Goal: Information Seeking & Learning: Learn about a topic

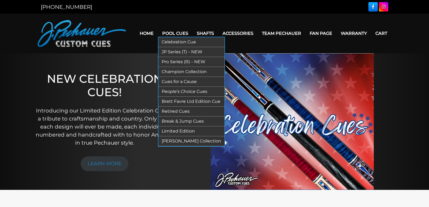
click at [176, 113] on link "Retired Cues" at bounding box center [192, 112] width 66 height 10
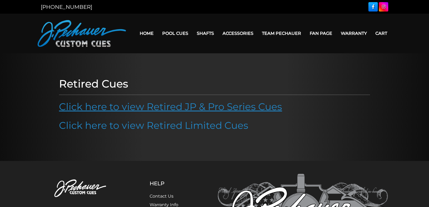
click at [180, 105] on link "Click here to view Retired JP & Pro Series Cues" at bounding box center [170, 107] width 223 height 12
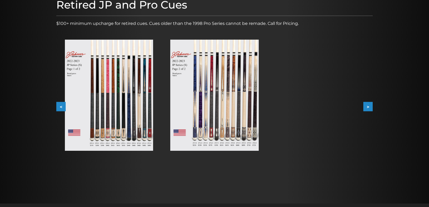
scroll to position [85, 0]
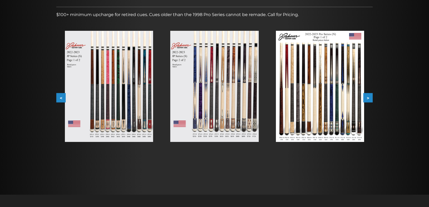
click at [61, 91] on div at bounding box center [108, 86] width 105 height 128
click at [61, 98] on button "<" at bounding box center [60, 97] width 9 height 9
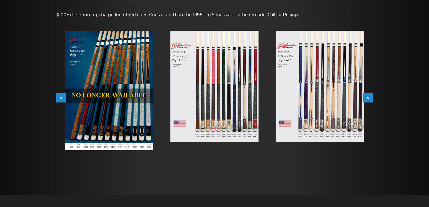
click at [61, 98] on button "<" at bounding box center [60, 97] width 9 height 9
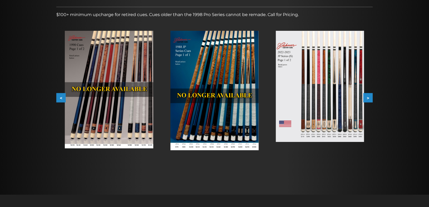
click at [61, 98] on button "<" at bounding box center [60, 97] width 9 height 9
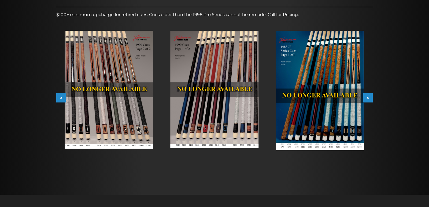
click at [61, 98] on button "<" at bounding box center [60, 97] width 9 height 9
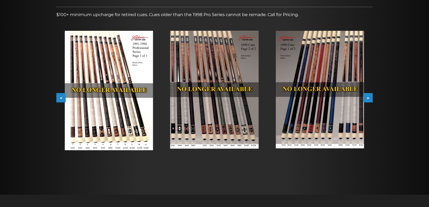
click at [61, 98] on button "<" at bounding box center [60, 97] width 9 height 9
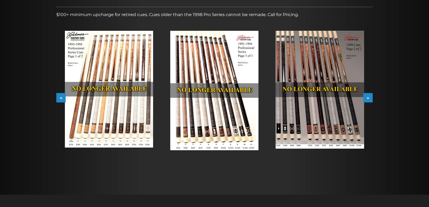
click at [61, 98] on button "<" at bounding box center [60, 97] width 9 height 9
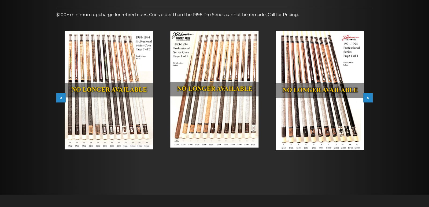
click at [61, 98] on button "<" at bounding box center [60, 97] width 9 height 9
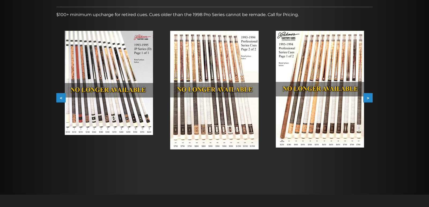
click at [61, 98] on button "<" at bounding box center [60, 97] width 9 height 9
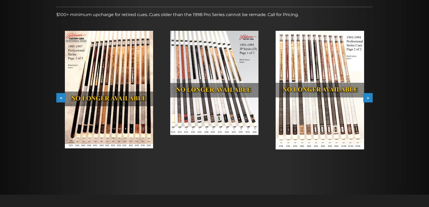
click at [61, 98] on button "<" at bounding box center [60, 97] width 9 height 9
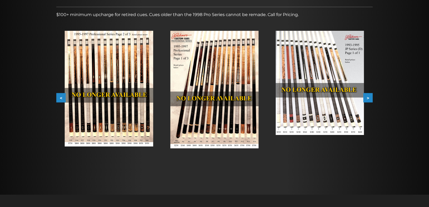
click at [61, 98] on button "<" at bounding box center [60, 97] width 9 height 9
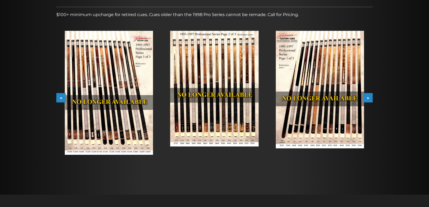
click at [61, 98] on button "<" at bounding box center [60, 97] width 9 height 9
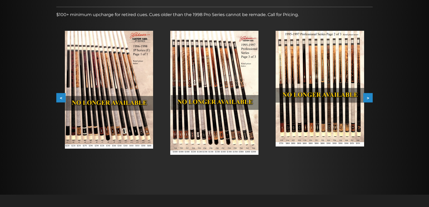
click at [61, 98] on button "<" at bounding box center [60, 97] width 9 height 9
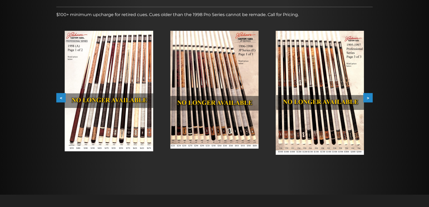
click at [61, 98] on button "<" at bounding box center [60, 97] width 9 height 9
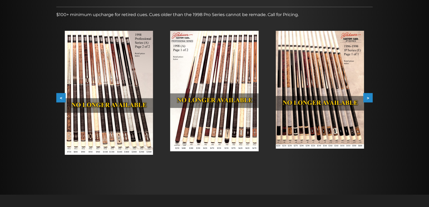
click at [61, 98] on button "<" at bounding box center [60, 97] width 9 height 9
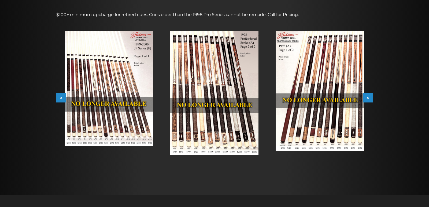
click at [61, 98] on button "<" at bounding box center [60, 97] width 9 height 9
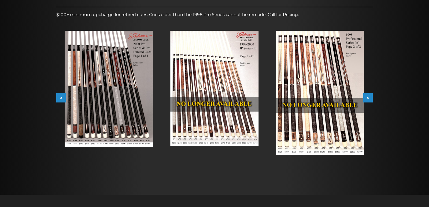
click at [61, 98] on button "<" at bounding box center [60, 97] width 9 height 9
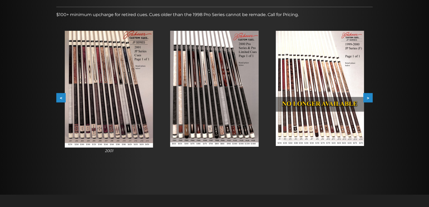
click at [61, 98] on button "<" at bounding box center [60, 97] width 9 height 9
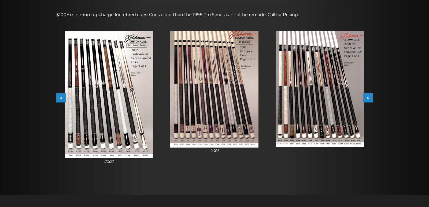
click at [61, 98] on button "<" at bounding box center [60, 97] width 9 height 9
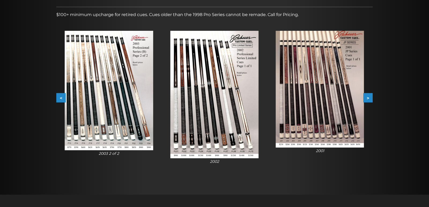
click at [61, 98] on button "<" at bounding box center [60, 97] width 9 height 9
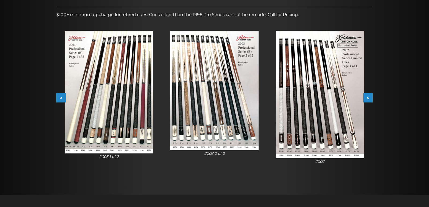
click at [61, 98] on button "<" at bounding box center [60, 97] width 9 height 9
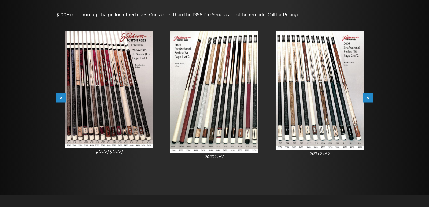
click at [61, 98] on button "<" at bounding box center [60, 97] width 9 height 9
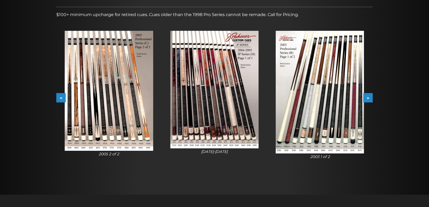
click at [61, 98] on button "<" at bounding box center [60, 97] width 9 height 9
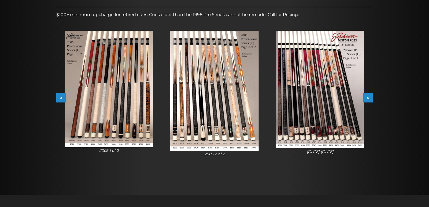
click at [61, 98] on button "<" at bounding box center [60, 97] width 9 height 9
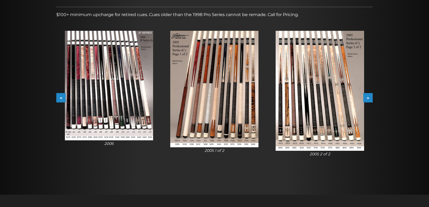
click at [61, 98] on button "<" at bounding box center [60, 97] width 9 height 9
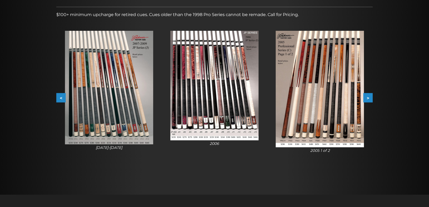
click at [61, 98] on button "<" at bounding box center [60, 97] width 9 height 9
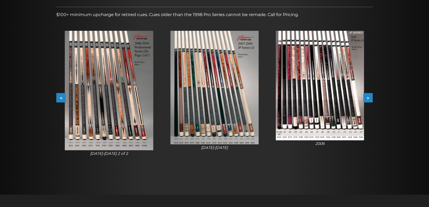
click at [61, 98] on button "<" at bounding box center [60, 97] width 9 height 9
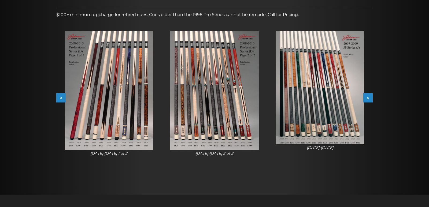
click at [196, 95] on img at bounding box center [214, 91] width 88 height 120
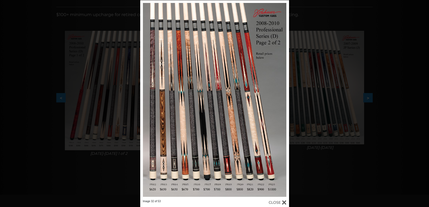
click at [36, 46] on div "Image 32 of 53" at bounding box center [214, 103] width 429 height 207
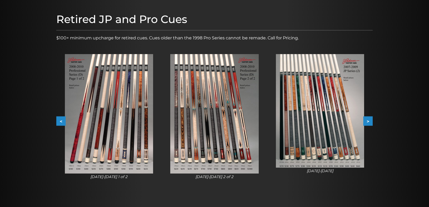
scroll to position [65, 0]
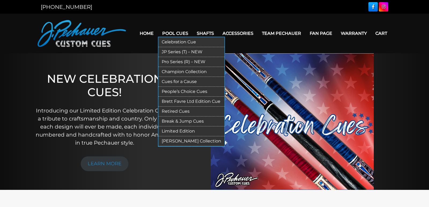
click at [178, 52] on link "JP Series (T) – NEW" at bounding box center [192, 52] width 66 height 10
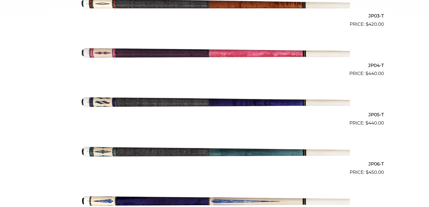
scroll to position [300, 0]
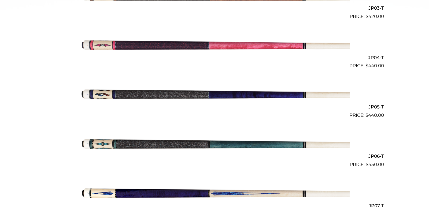
click at [179, 87] on img at bounding box center [214, 94] width 271 height 45
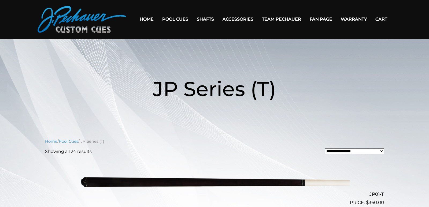
scroll to position [0, 0]
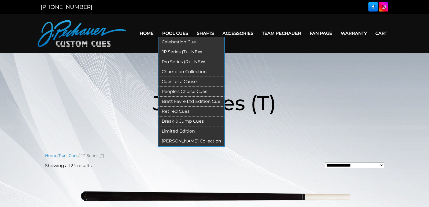
click at [181, 61] on link "Pro Series (R) – NEW" at bounding box center [192, 62] width 66 height 10
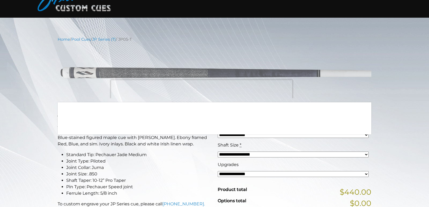
scroll to position [46, 0]
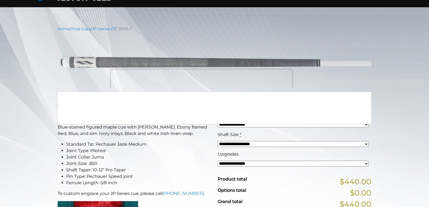
click at [211, 148] on li "Joint Type: Piloted" at bounding box center [138, 151] width 145 height 6
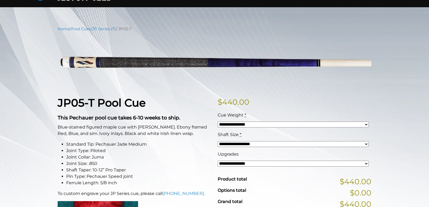
click at [307, 166] on select "**********" at bounding box center [293, 164] width 151 height 6
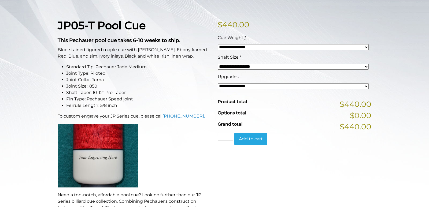
scroll to position [124, 0]
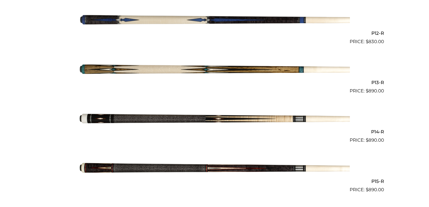
scroll to position [722, 0]
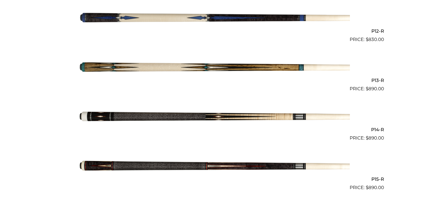
click at [180, 116] on img at bounding box center [214, 117] width 271 height 45
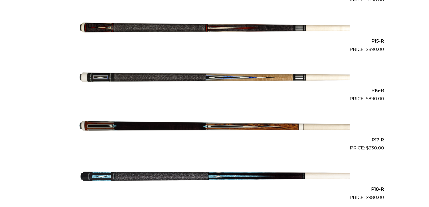
scroll to position [837, 0]
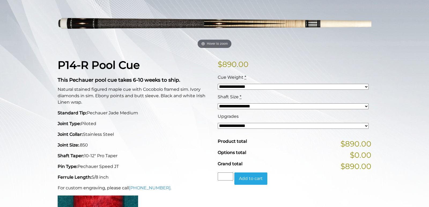
scroll to position [85, 0]
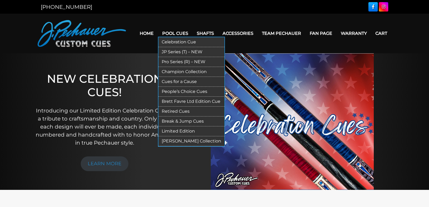
click at [183, 110] on link "Retired Cues" at bounding box center [192, 112] width 66 height 10
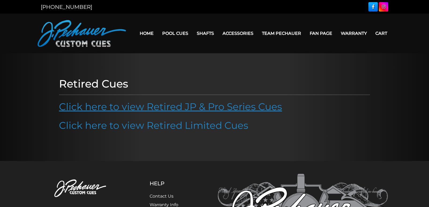
click at [182, 109] on link "Click here to view Retired JP & Pro Series Cues" at bounding box center [170, 107] width 223 height 12
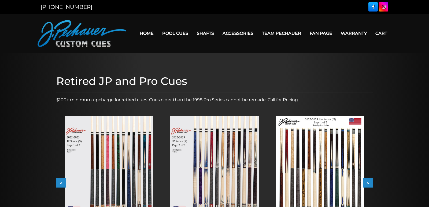
scroll to position [40, 0]
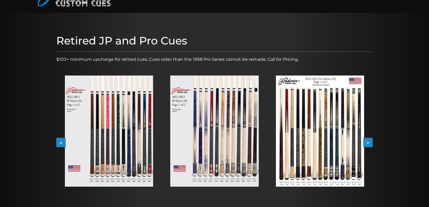
click at [60, 140] on button "<" at bounding box center [60, 142] width 9 height 9
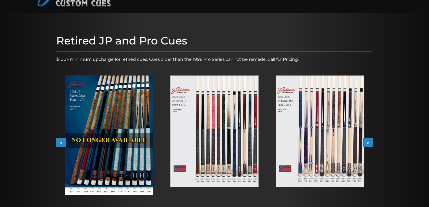
click at [60, 140] on button "<" at bounding box center [60, 142] width 9 height 9
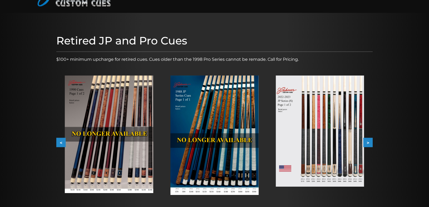
click at [60, 140] on button "<" at bounding box center [60, 142] width 9 height 9
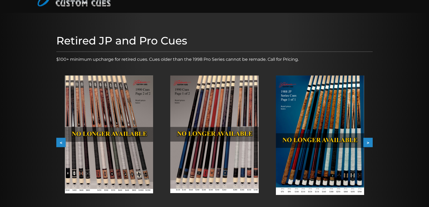
click at [60, 140] on button "<" at bounding box center [60, 142] width 9 height 9
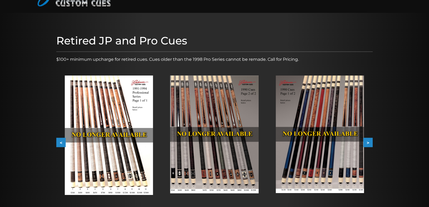
click at [60, 140] on button "<" at bounding box center [60, 142] width 9 height 9
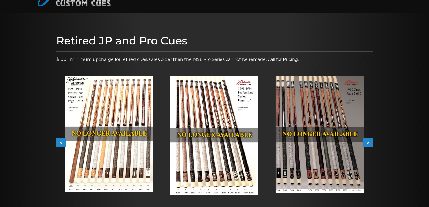
click at [60, 140] on button "<" at bounding box center [60, 142] width 9 height 9
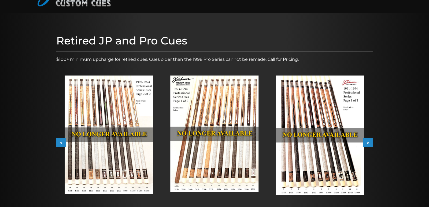
click at [60, 140] on button "<" at bounding box center [60, 142] width 9 height 9
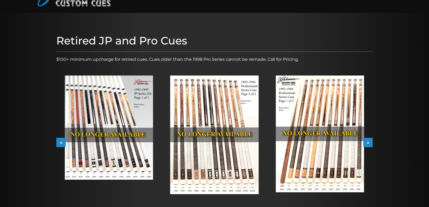
click at [60, 140] on button "<" at bounding box center [60, 142] width 9 height 9
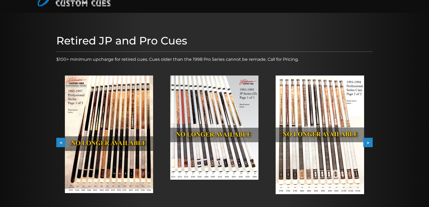
click at [60, 140] on button "<" at bounding box center [60, 142] width 9 height 9
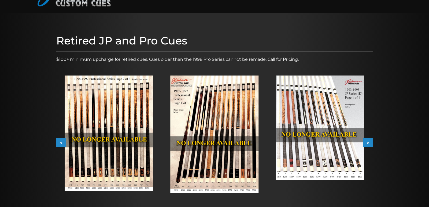
click at [60, 140] on button "<" at bounding box center [60, 142] width 9 height 9
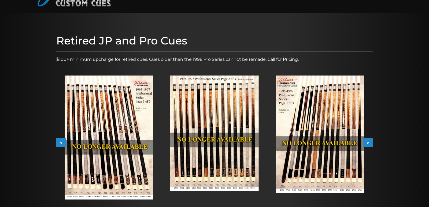
click at [60, 140] on button "<" at bounding box center [60, 142] width 9 height 9
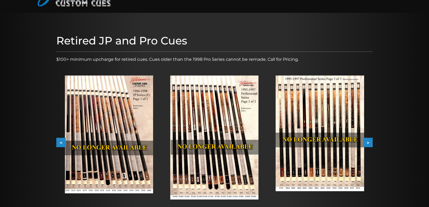
click at [60, 140] on button "<" at bounding box center [60, 142] width 9 height 9
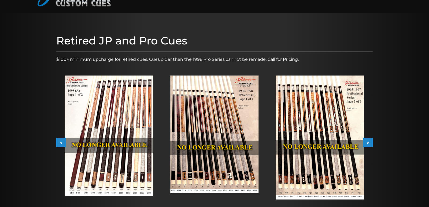
click at [61, 143] on button "<" at bounding box center [60, 142] width 9 height 9
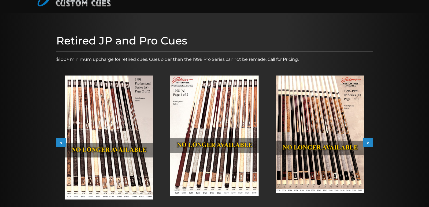
click at [61, 143] on button "<" at bounding box center [60, 142] width 9 height 9
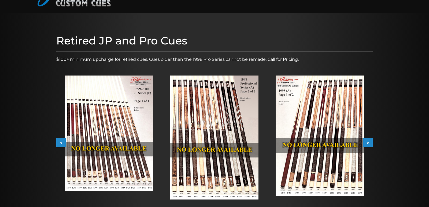
click at [110, 124] on img at bounding box center [109, 133] width 88 height 115
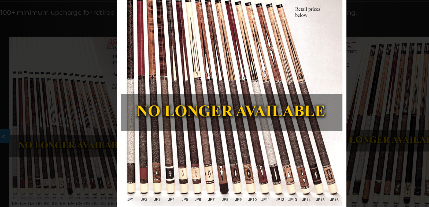
click at [121, 91] on div "Image 43 of 53" at bounding box center [214, 103] width 429 height 207
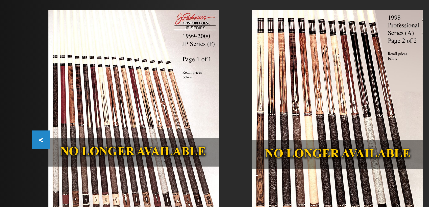
scroll to position [66, 0]
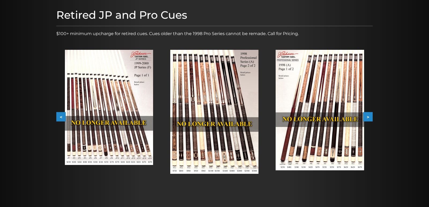
click at [368, 114] on button ">" at bounding box center [367, 116] width 9 height 9
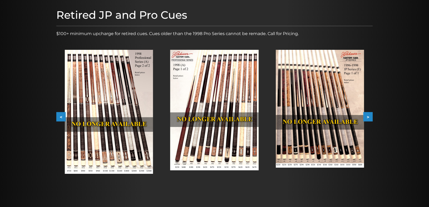
click at [368, 114] on button ">" at bounding box center [367, 116] width 9 height 9
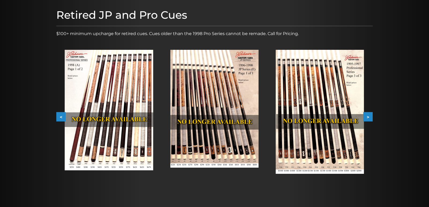
click at [368, 114] on button ">" at bounding box center [367, 116] width 9 height 9
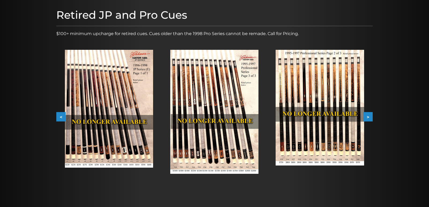
click at [368, 114] on button ">" at bounding box center [367, 116] width 9 height 9
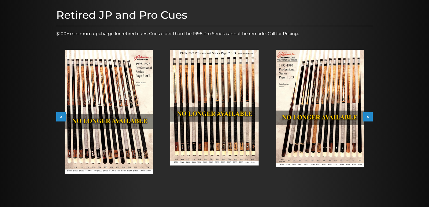
click at [368, 114] on button ">" at bounding box center [367, 116] width 9 height 9
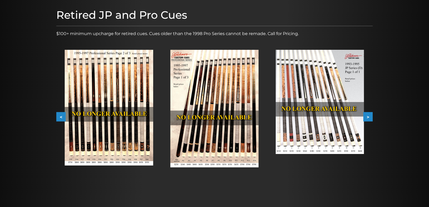
click at [368, 114] on button ">" at bounding box center [367, 116] width 9 height 9
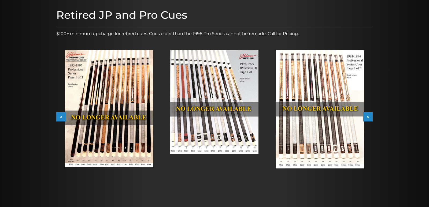
click at [368, 114] on button ">" at bounding box center [367, 116] width 9 height 9
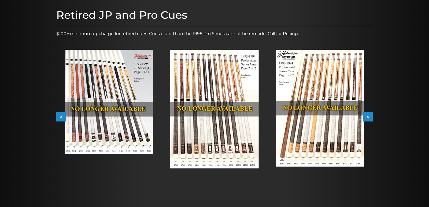
click at [368, 114] on button ">" at bounding box center [367, 116] width 9 height 9
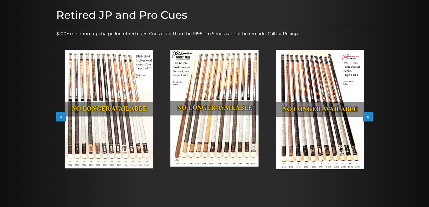
click at [368, 114] on button ">" at bounding box center [367, 116] width 9 height 9
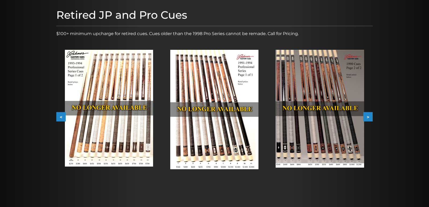
click at [368, 114] on button ">" at bounding box center [367, 116] width 9 height 9
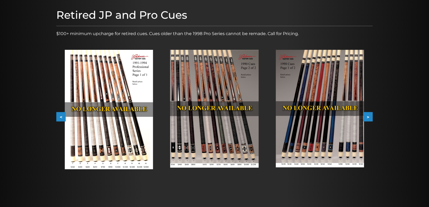
click at [368, 114] on button ">" at bounding box center [367, 116] width 9 height 9
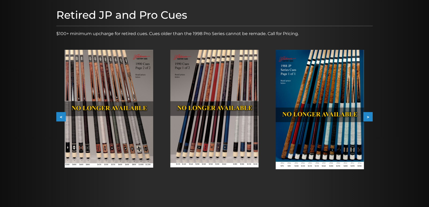
scroll to position [0, 0]
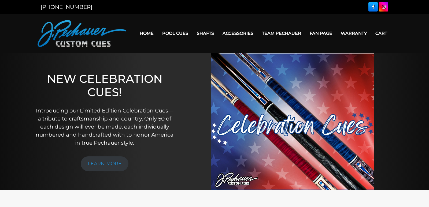
click at [354, 34] on link "Warranty" at bounding box center [354, 34] width 35 height 14
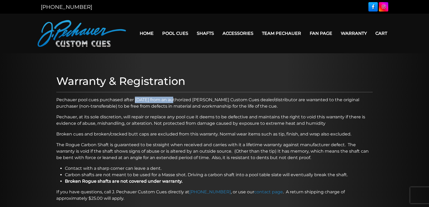
drag, startPoint x: 135, startPoint y: 100, endPoint x: 171, endPoint y: 103, distance: 35.5
click at [171, 103] on p "Pechauer pool cues purchased after [DATE] from an authorized [PERSON_NAME] Cust…" at bounding box center [214, 103] width 316 height 13
